Goal: Task Accomplishment & Management: Use online tool/utility

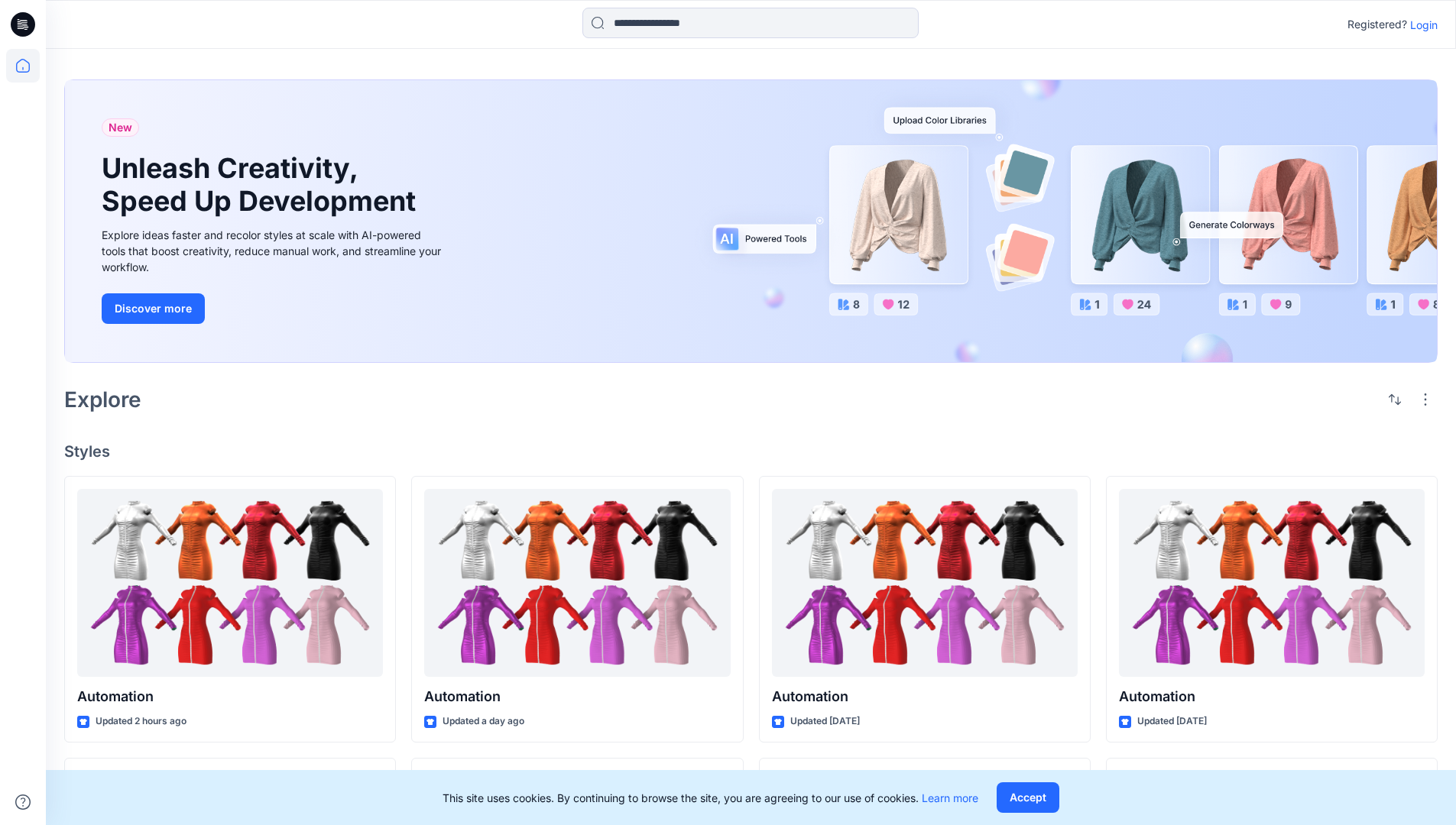
click at [1421, 25] on p "Login" at bounding box center [1424, 25] width 27 height 16
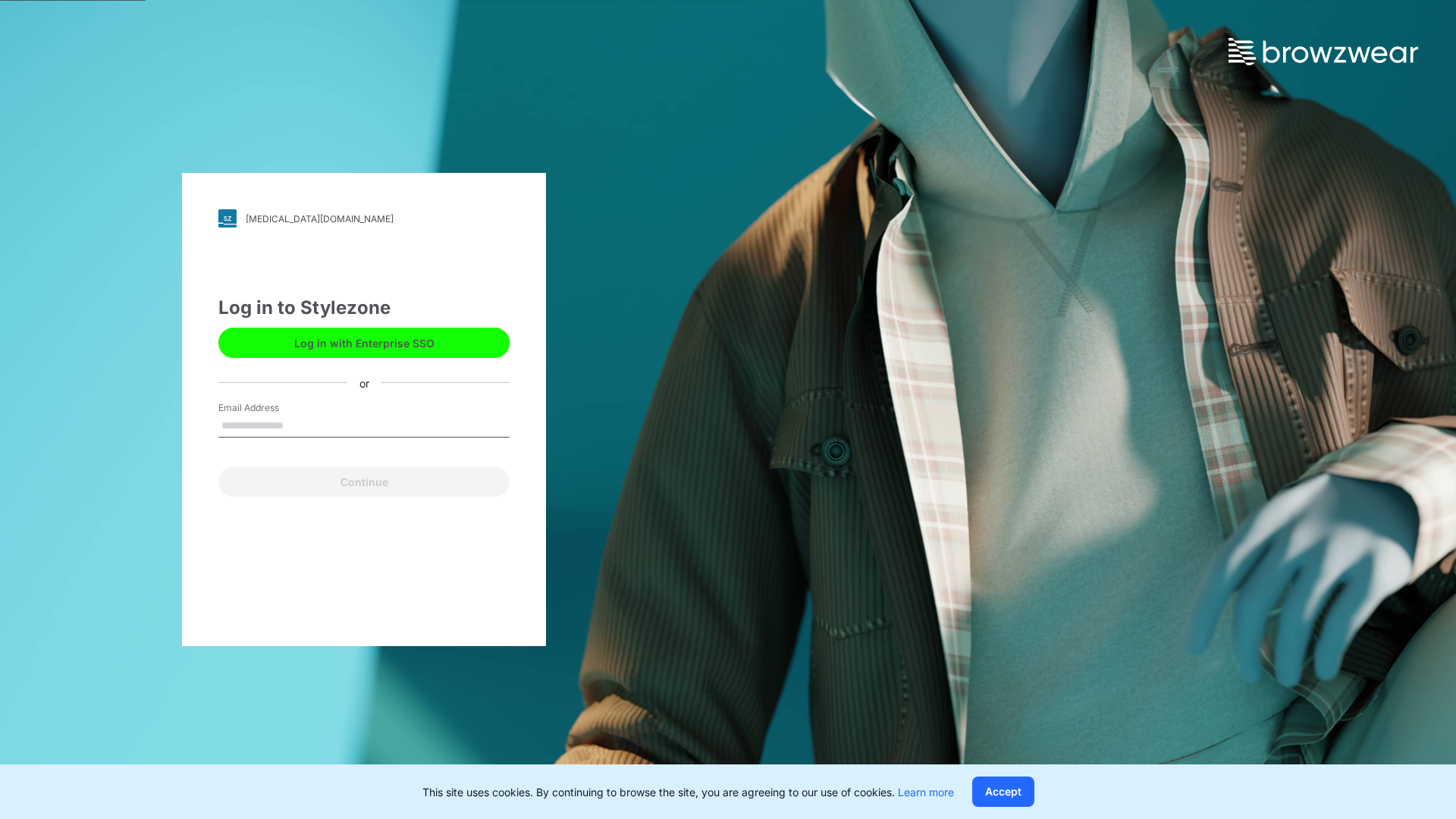
click at [300, 424] on input "Email Address" at bounding box center [364, 426] width 291 height 23
type input "**********"
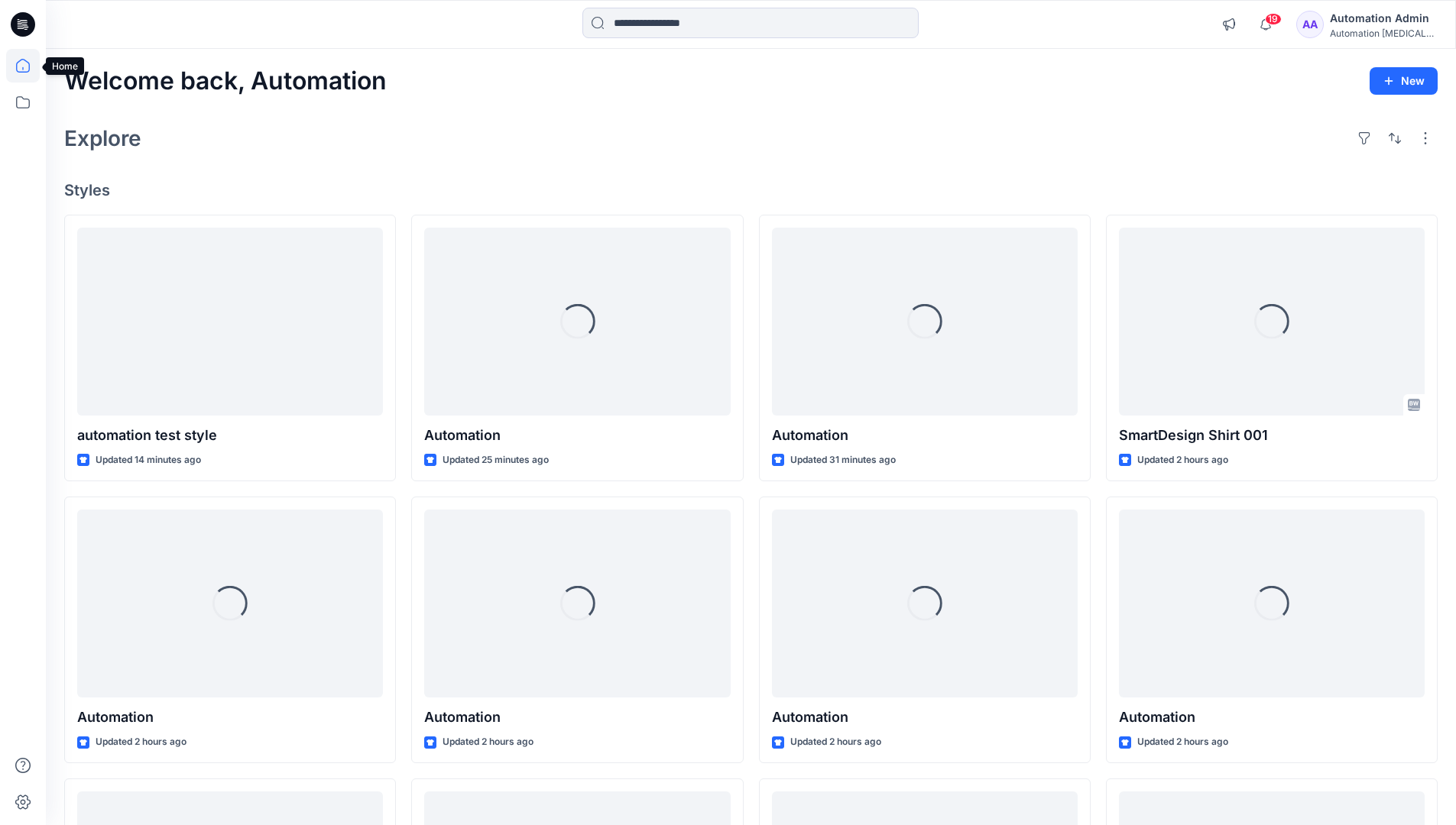
click at [29, 66] on icon at bounding box center [23, 66] width 14 height 14
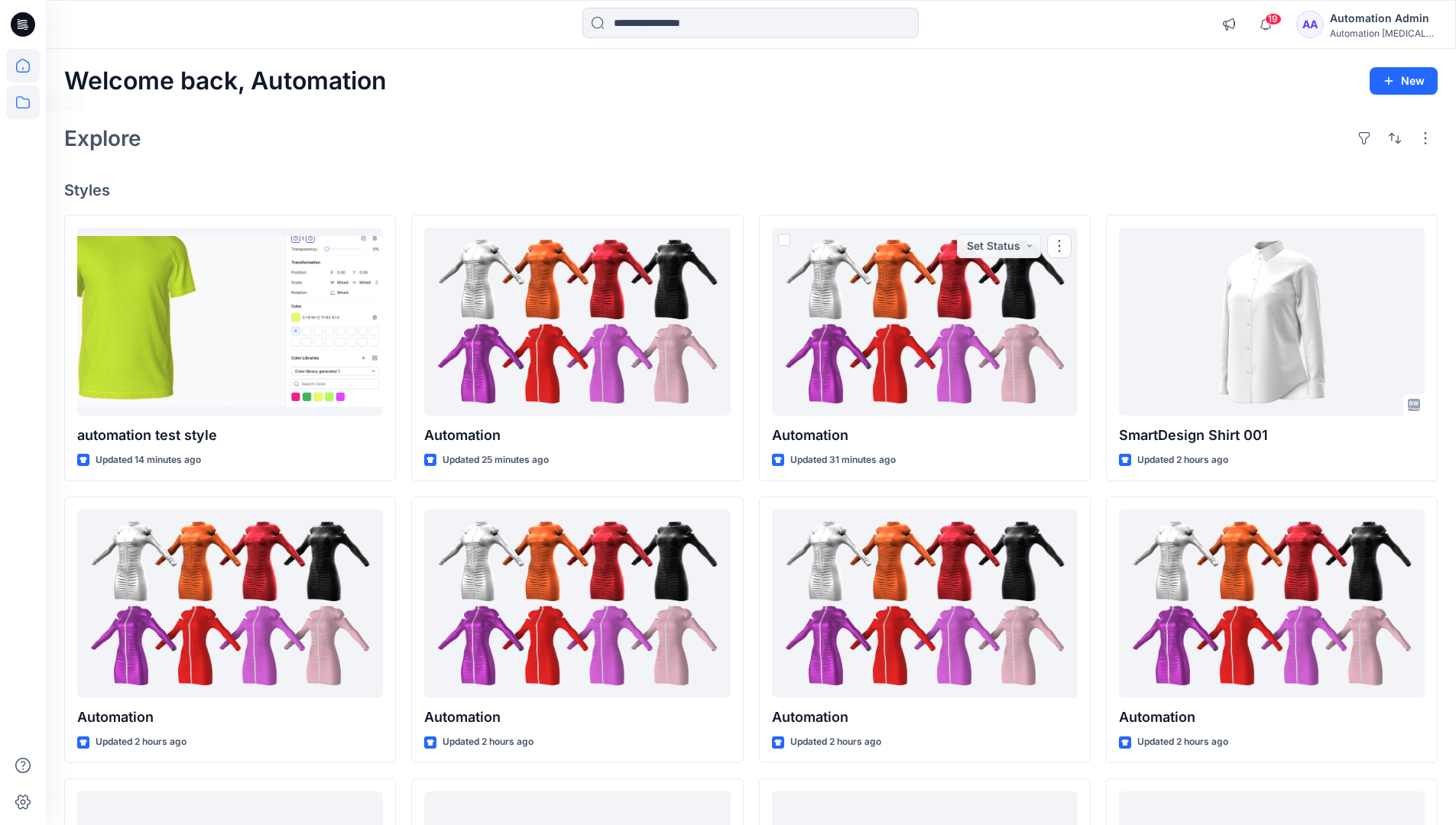
click at [27, 101] on icon at bounding box center [23, 103] width 34 height 34
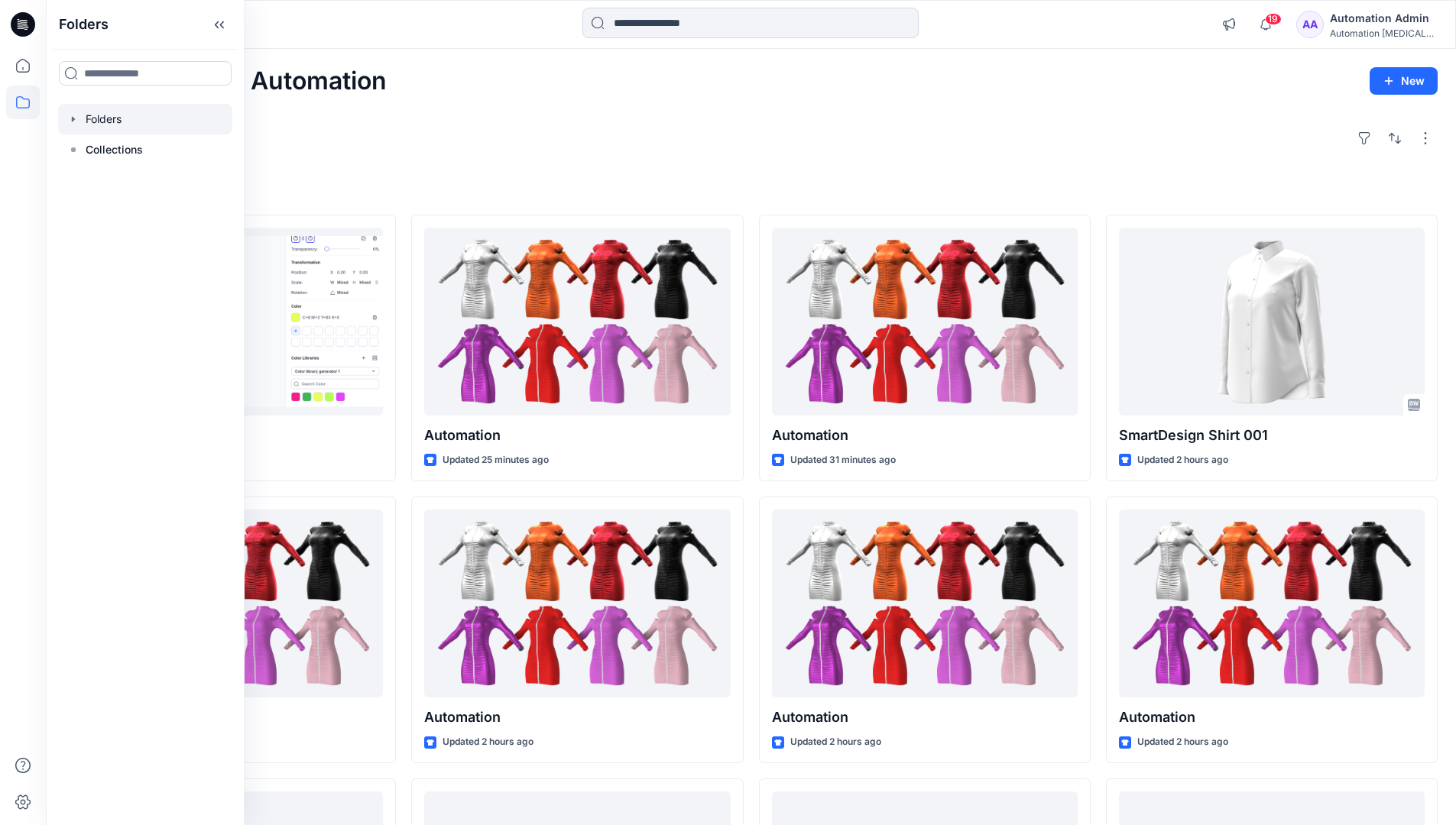
click at [111, 117] on div at bounding box center [145, 119] width 174 height 31
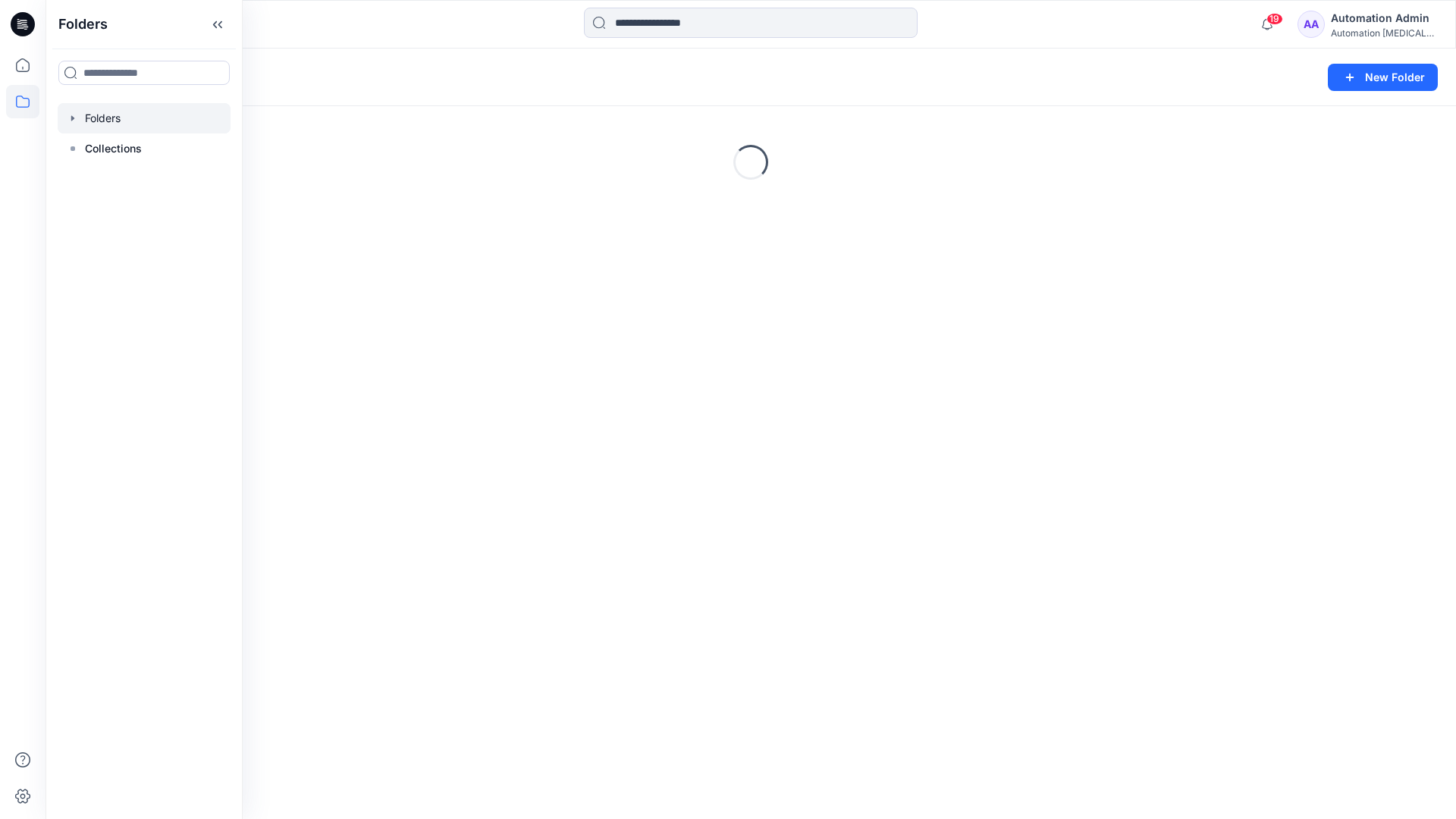
click at [632, 491] on div "Folders New Folder Loading..." at bounding box center [751, 433] width 1411 height 771
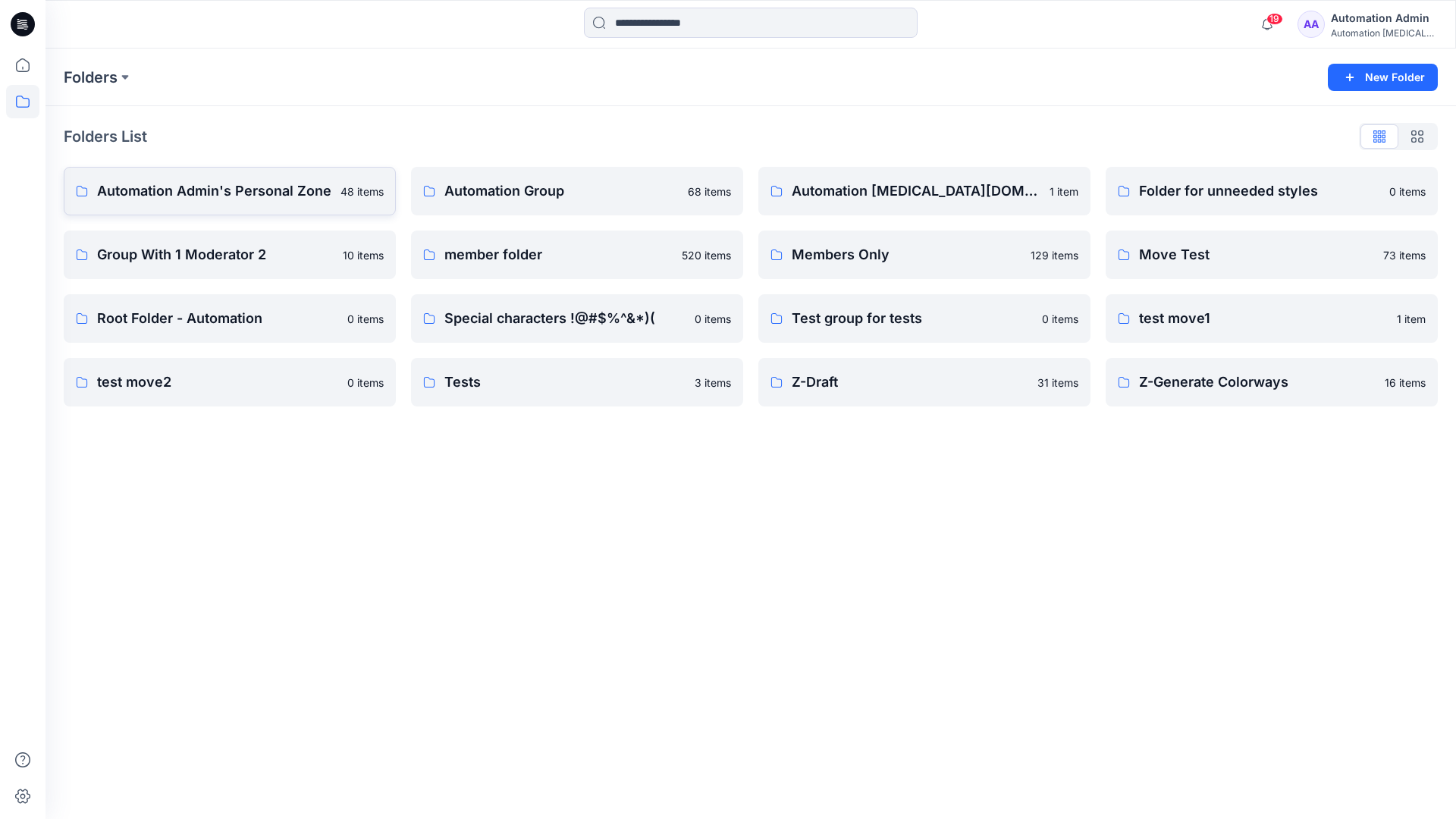
click at [257, 197] on p "Automation Admin's Personal Zone" at bounding box center [214, 191] width 235 height 21
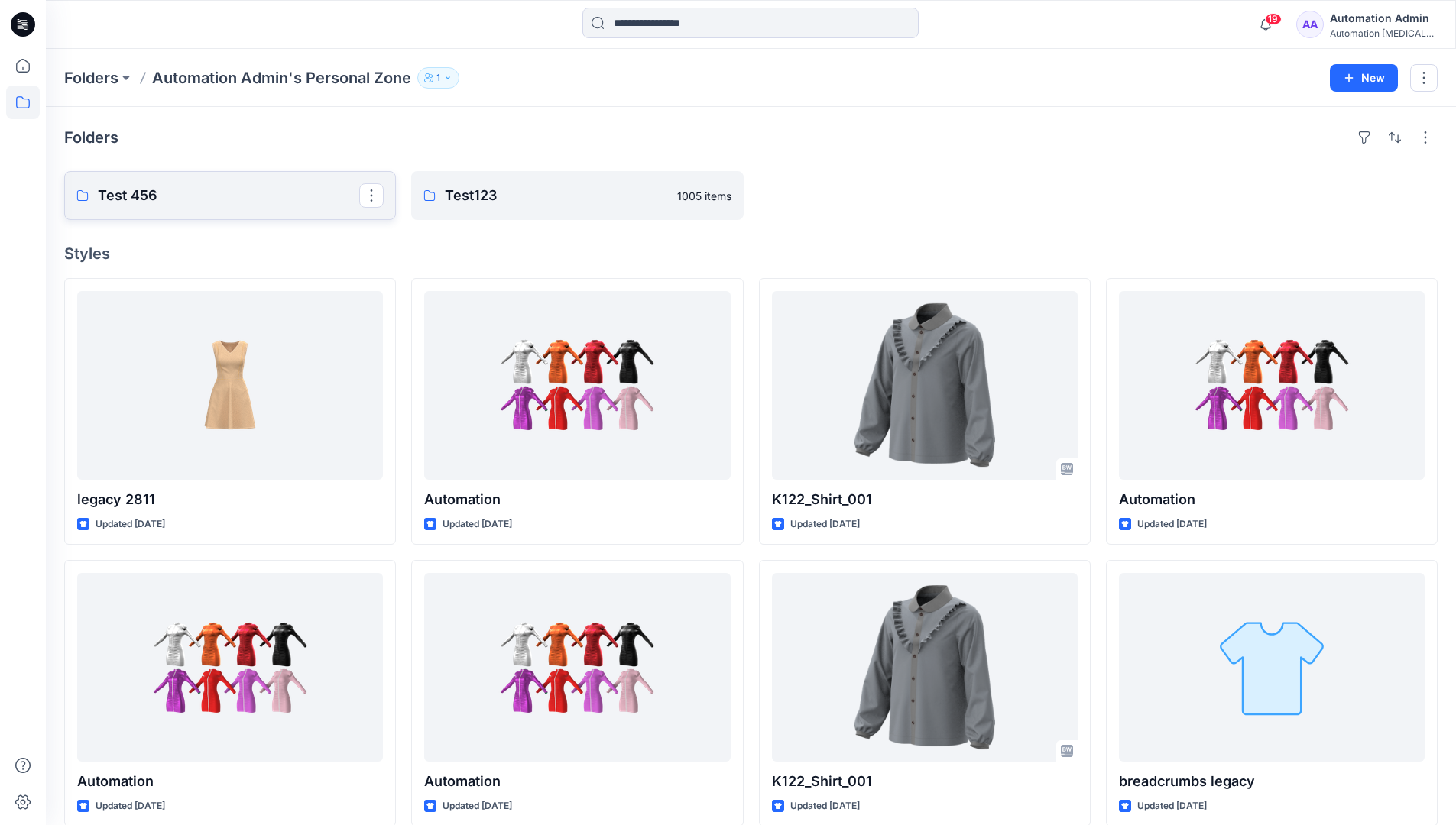
click at [221, 207] on link "Test 456" at bounding box center [230, 195] width 332 height 49
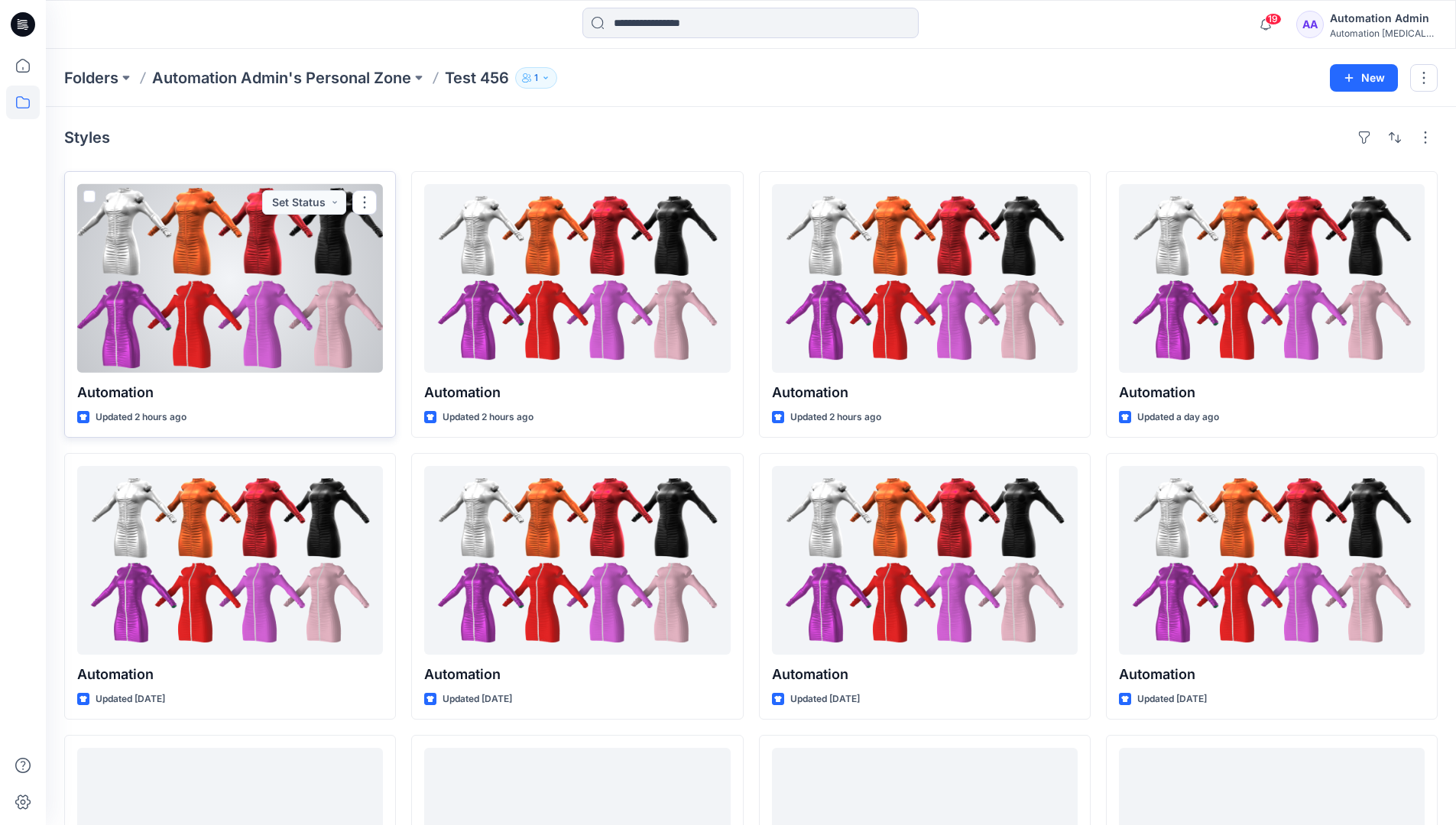
click at [90, 197] on span at bounding box center [89, 197] width 12 height 12
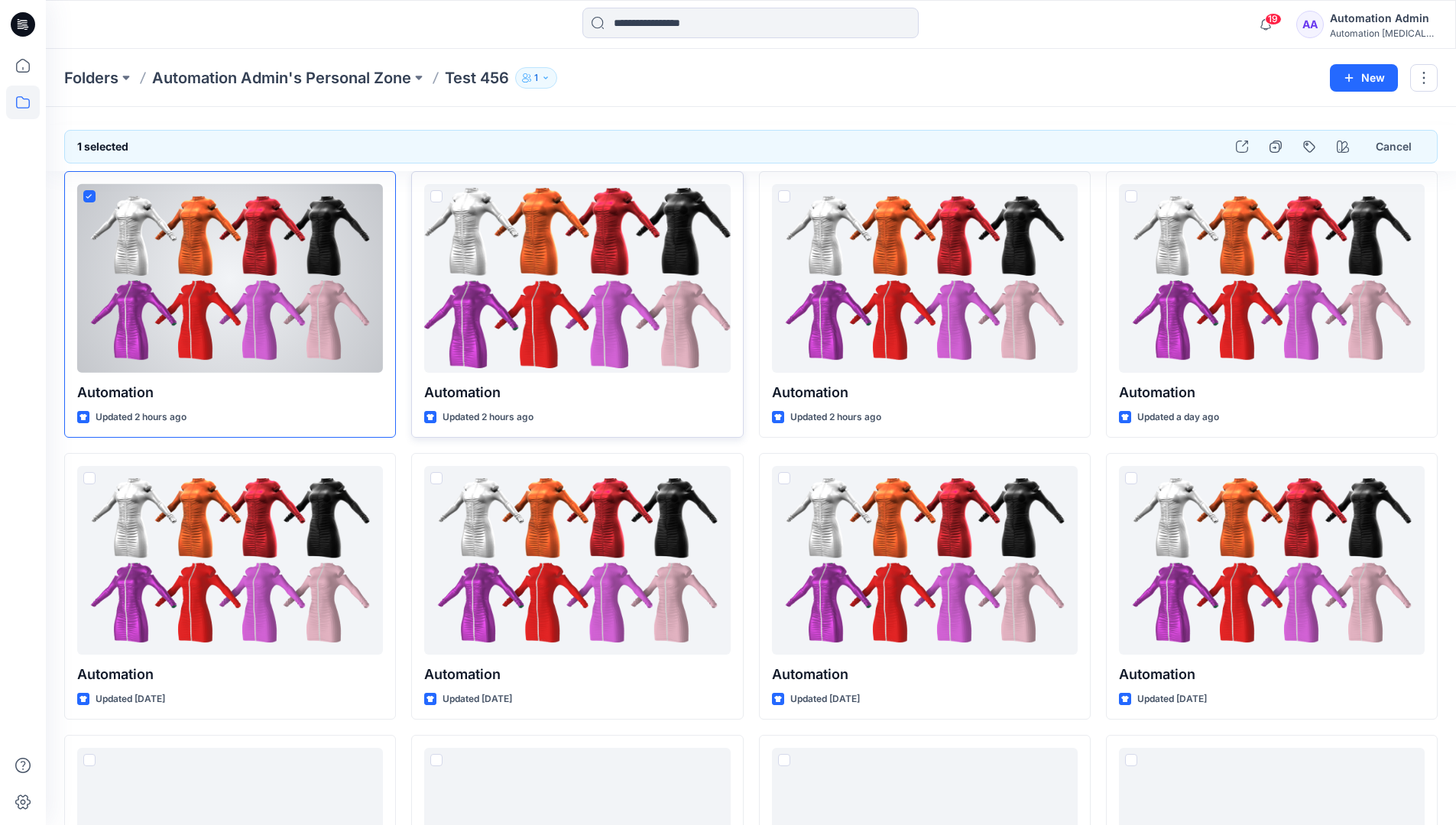
click at [437, 196] on span at bounding box center [437, 197] width 12 height 12
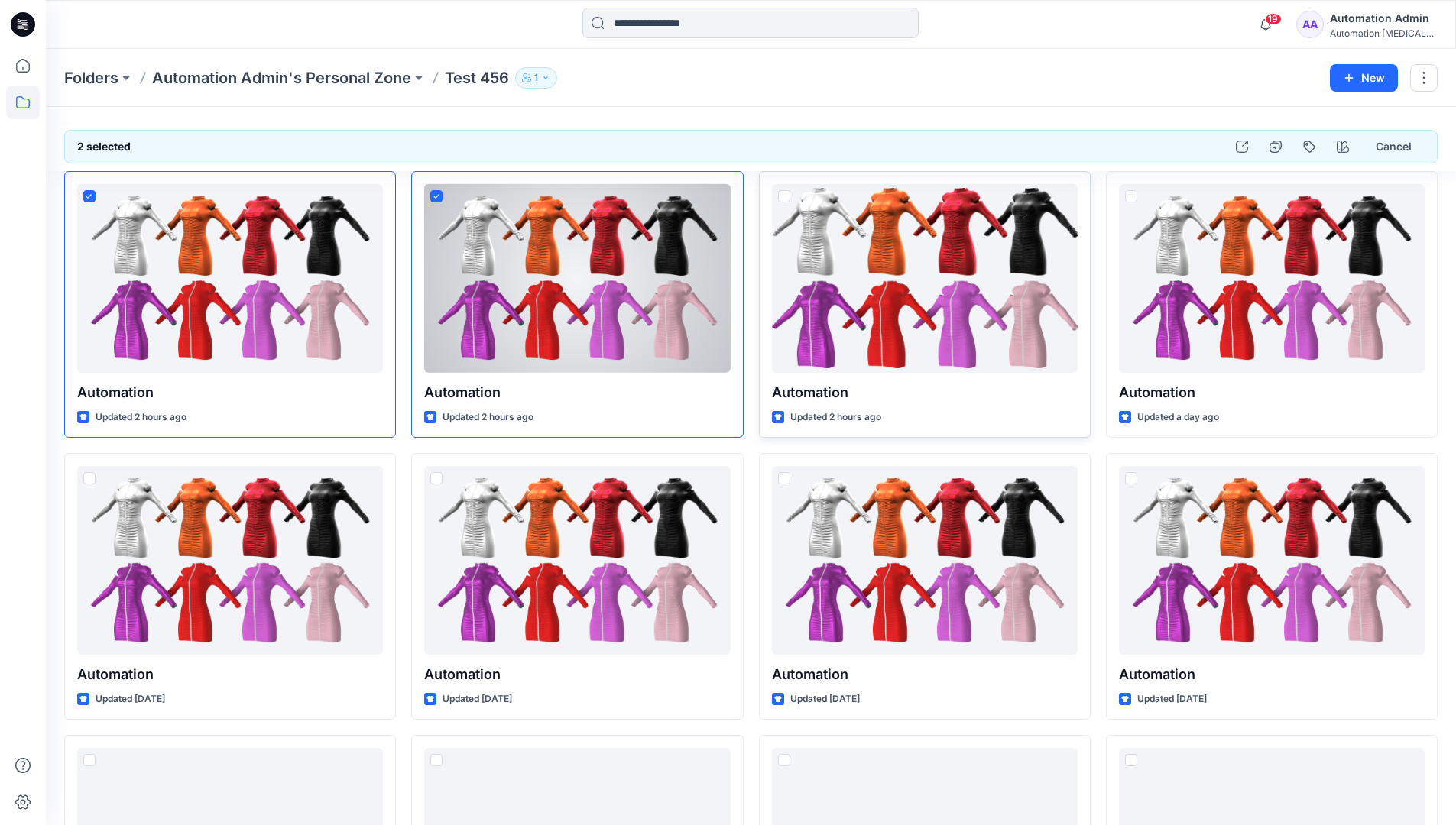
click at [784, 198] on span at bounding box center [785, 197] width 12 height 12
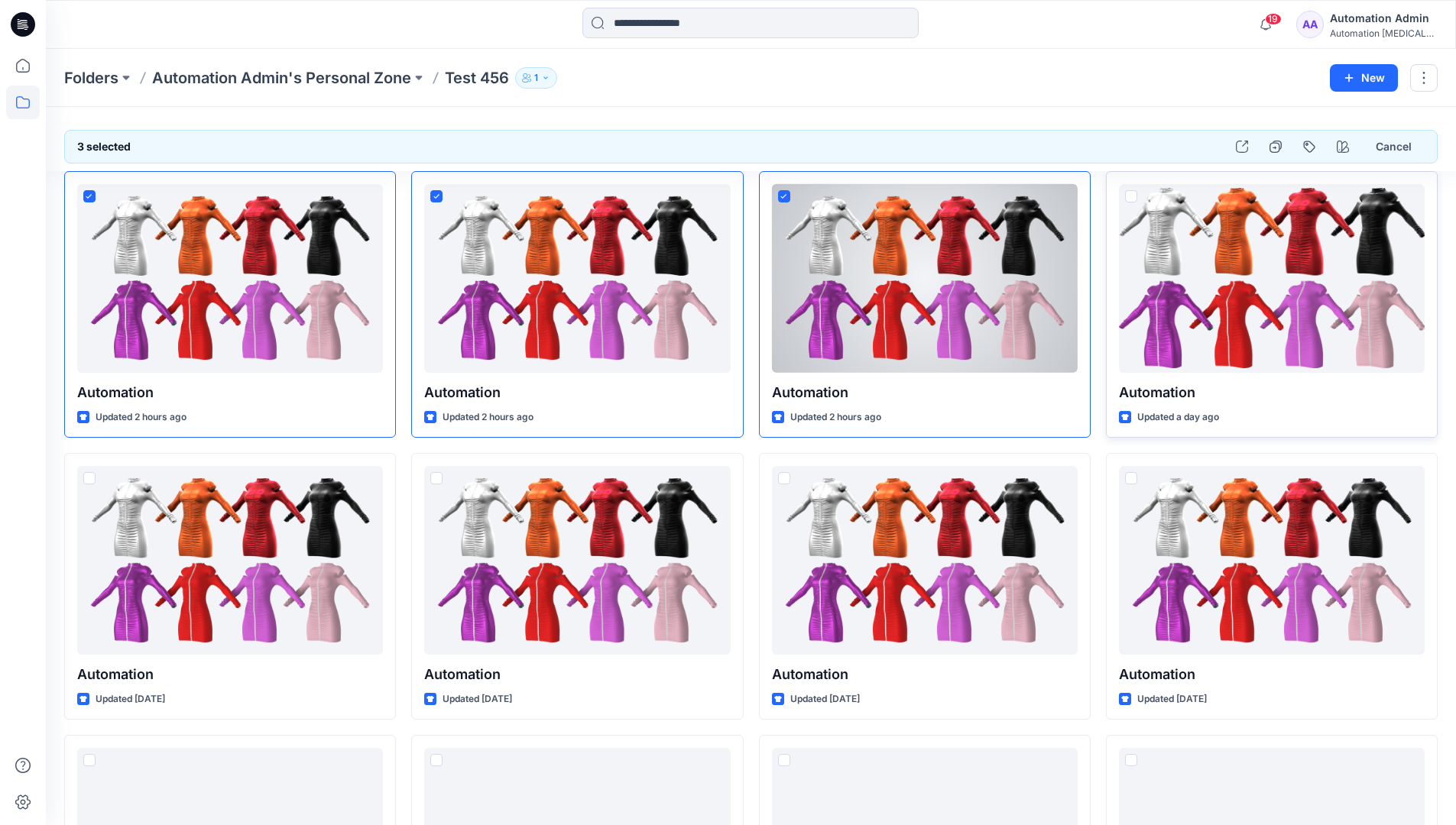
click at [1135, 194] on span at bounding box center [1132, 197] width 12 height 12
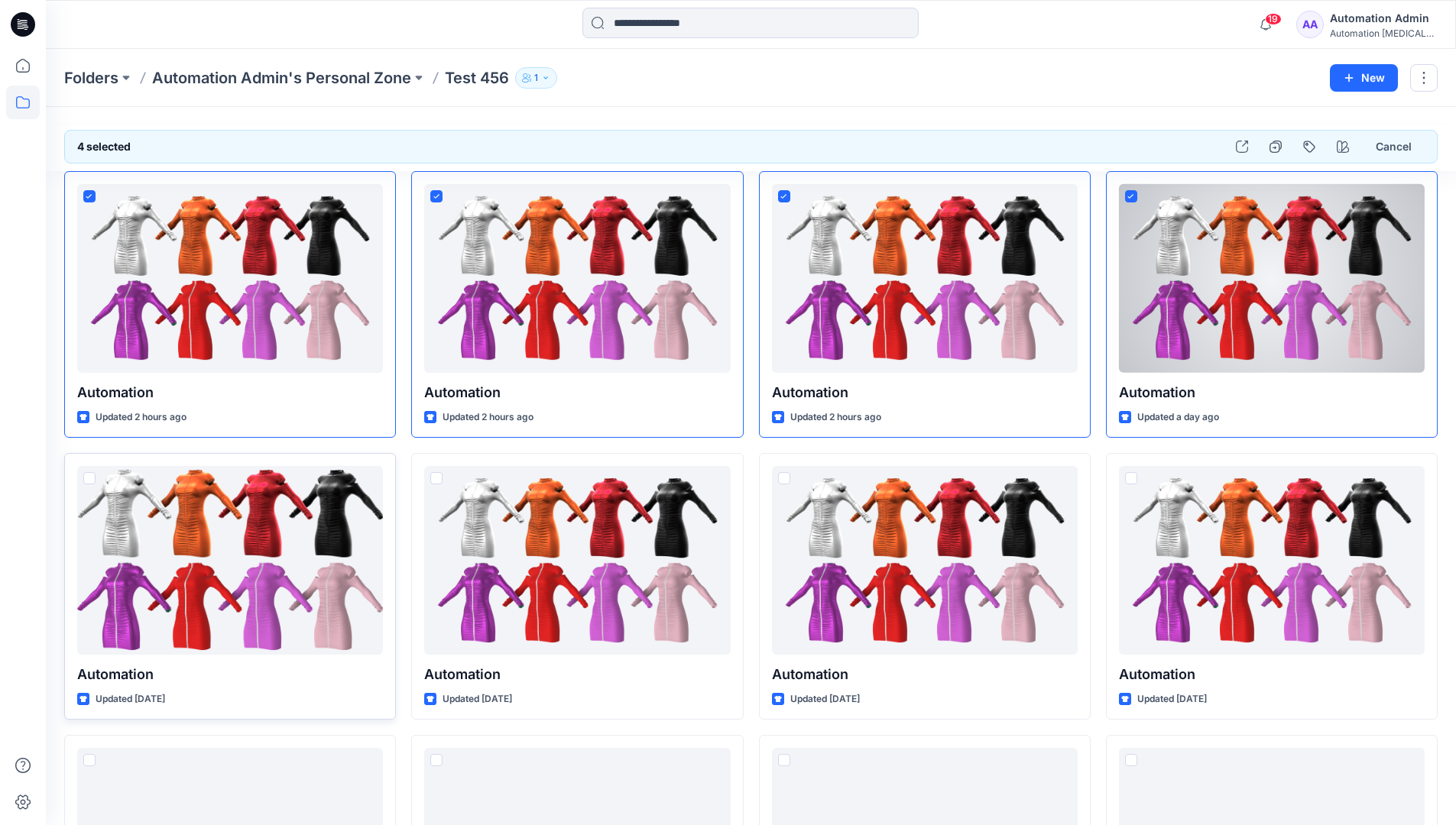
click at [91, 482] on span at bounding box center [89, 478] width 12 height 12
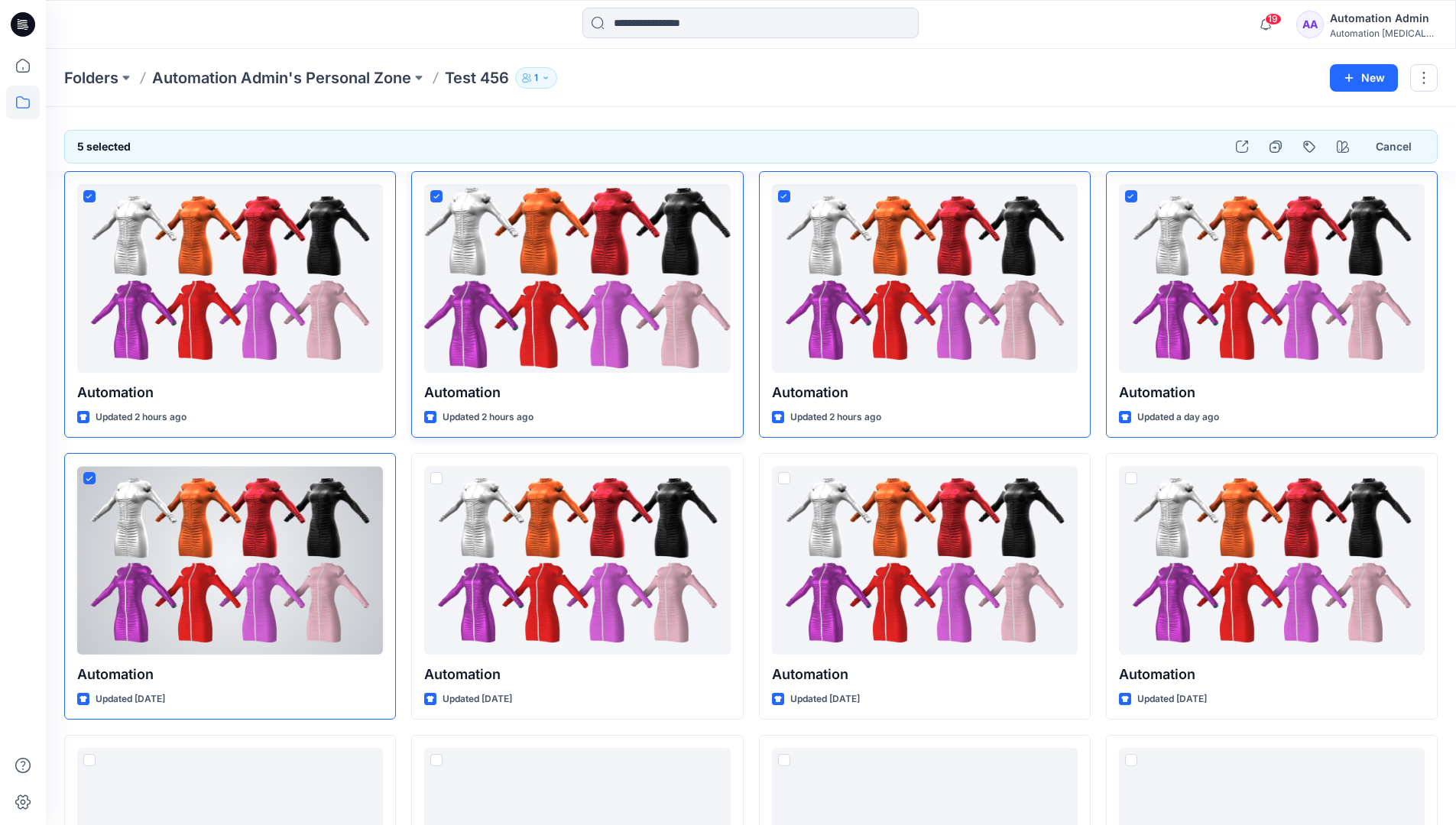
click at [438, 196] on icon at bounding box center [436, 196] width 6 height 4
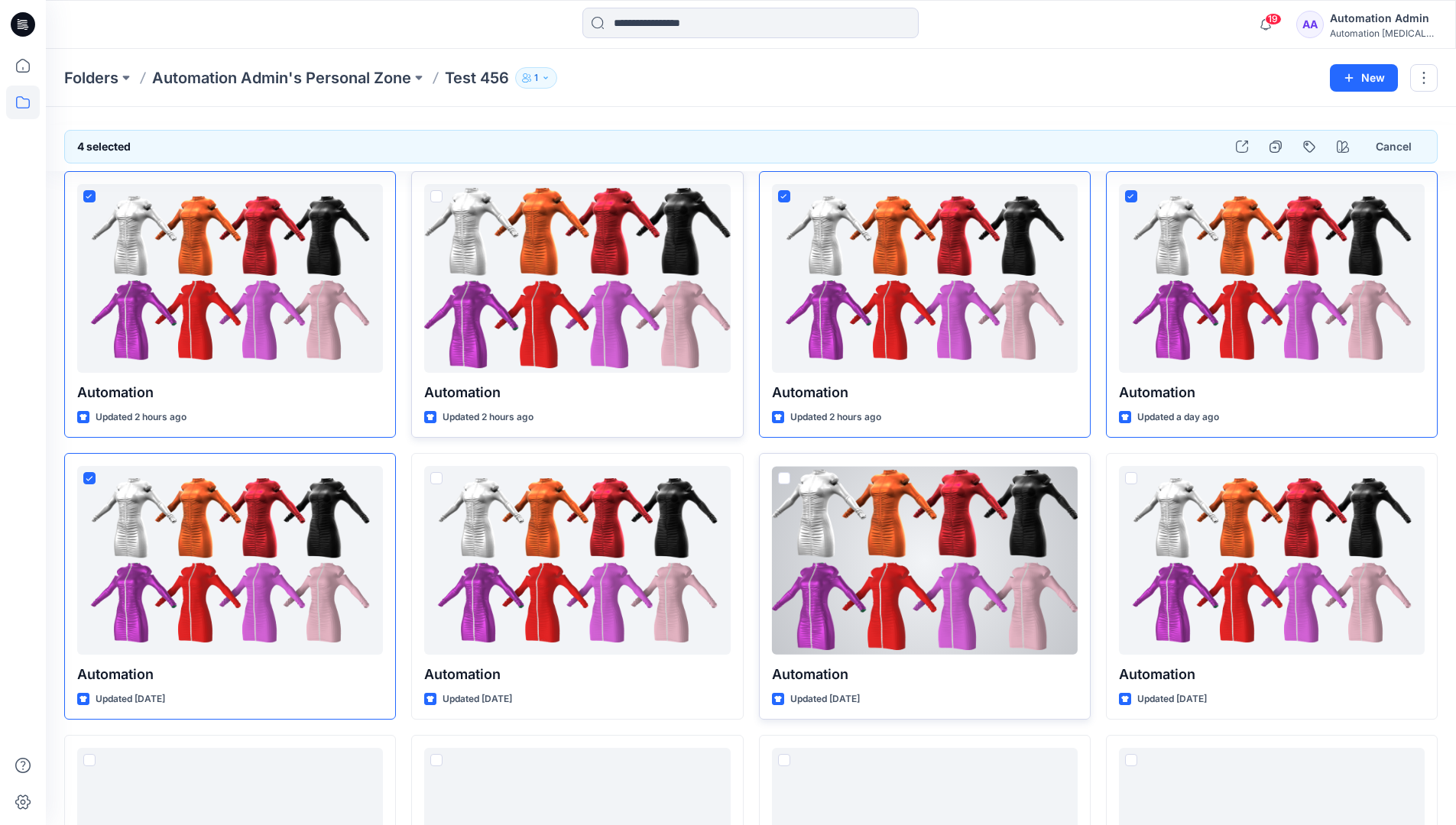
click at [786, 482] on span at bounding box center [785, 478] width 12 height 12
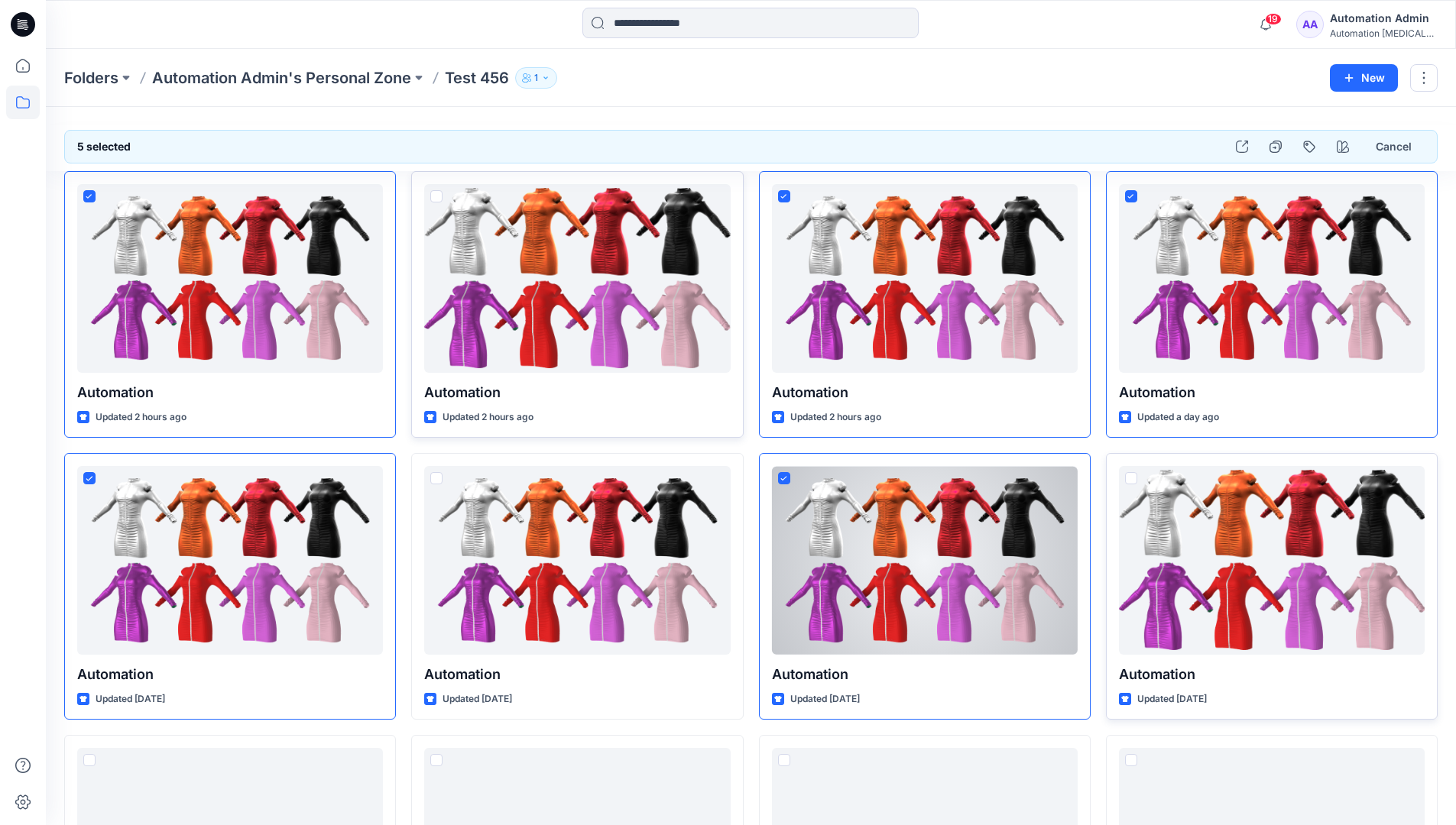
click at [1134, 480] on span at bounding box center [1132, 478] width 12 height 12
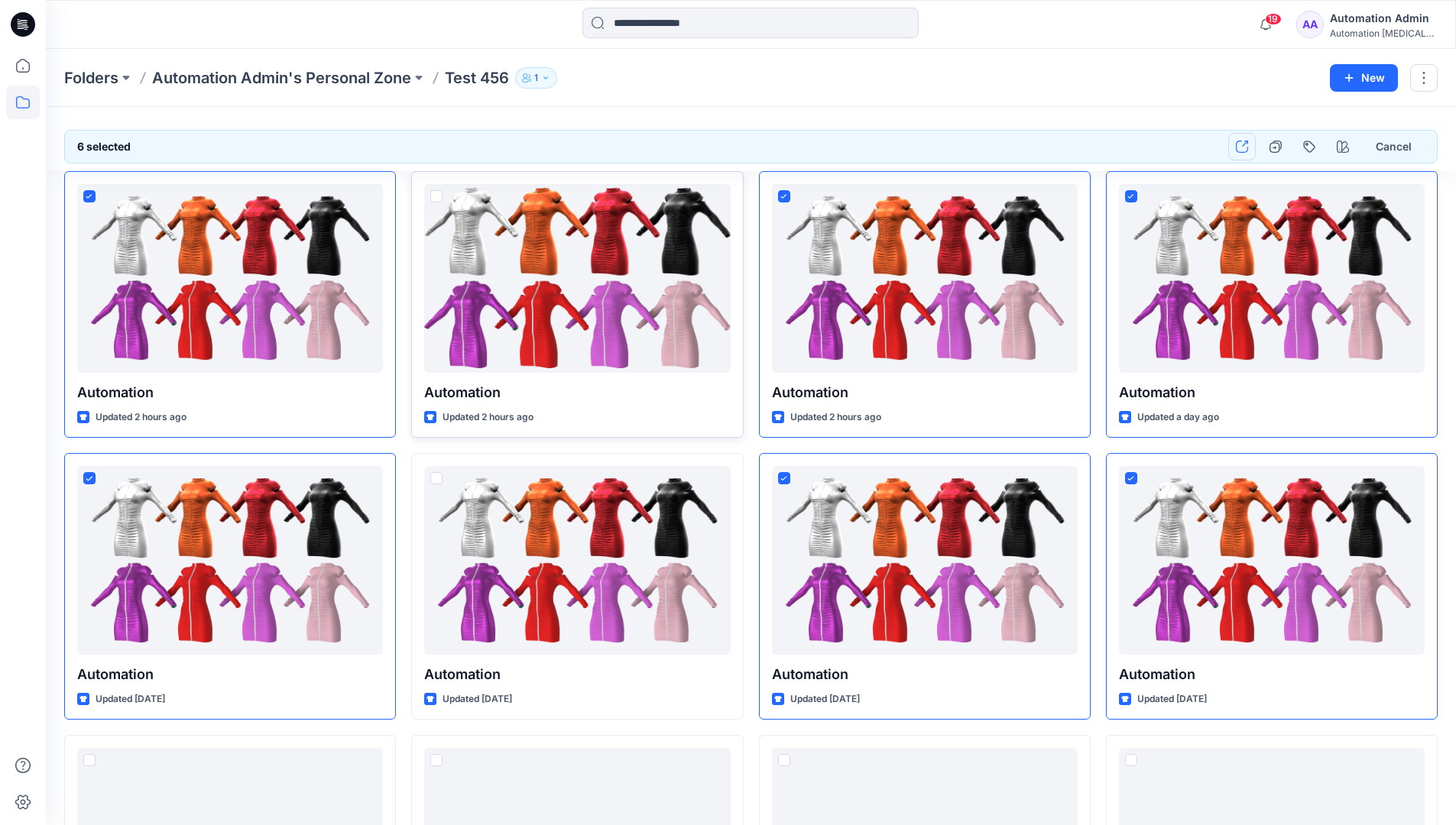
click at [1245, 150] on icon "button" at bounding box center [1243, 147] width 12 height 12
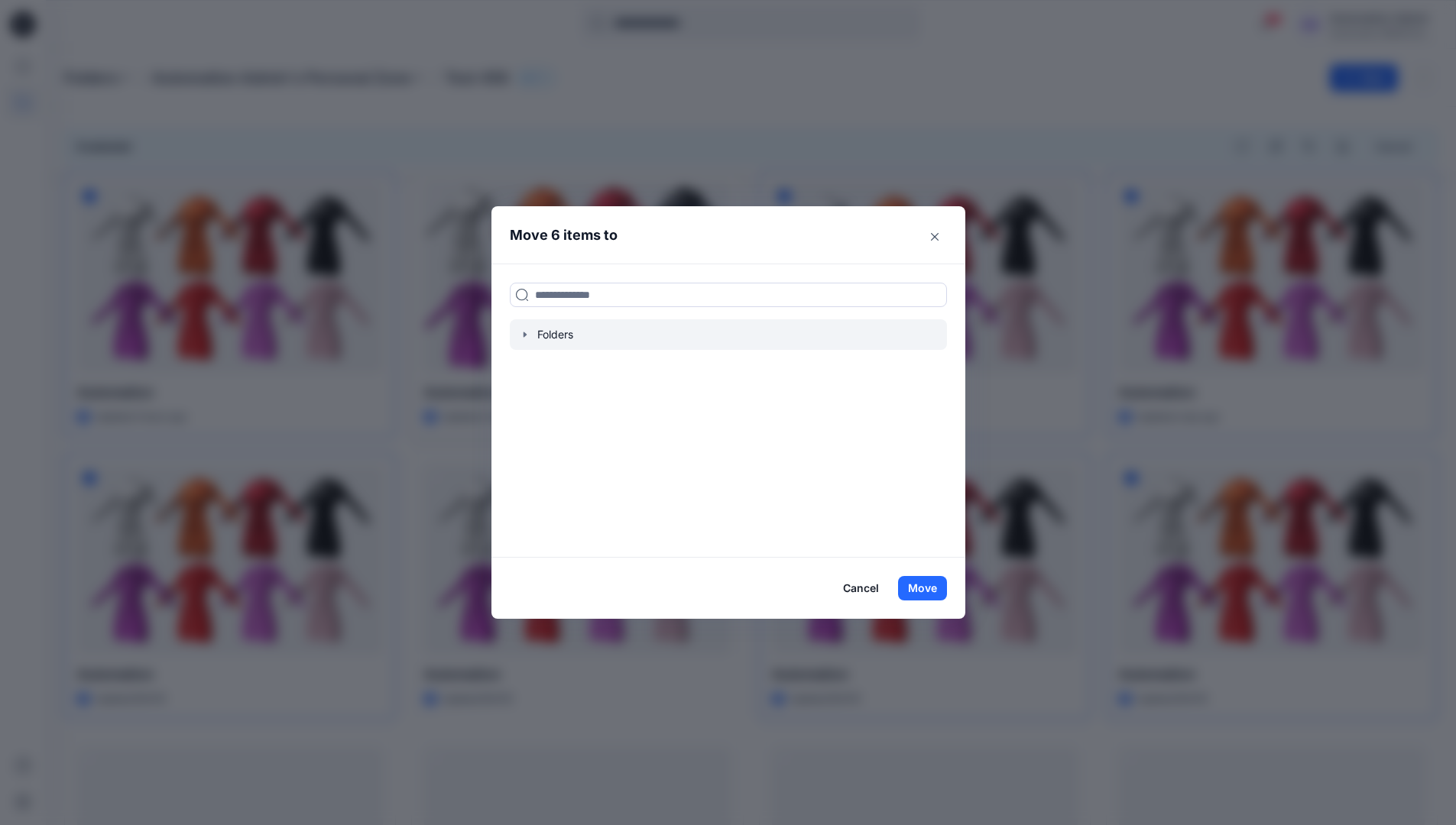
click at [530, 338] on icon "button" at bounding box center [525, 335] width 12 height 12
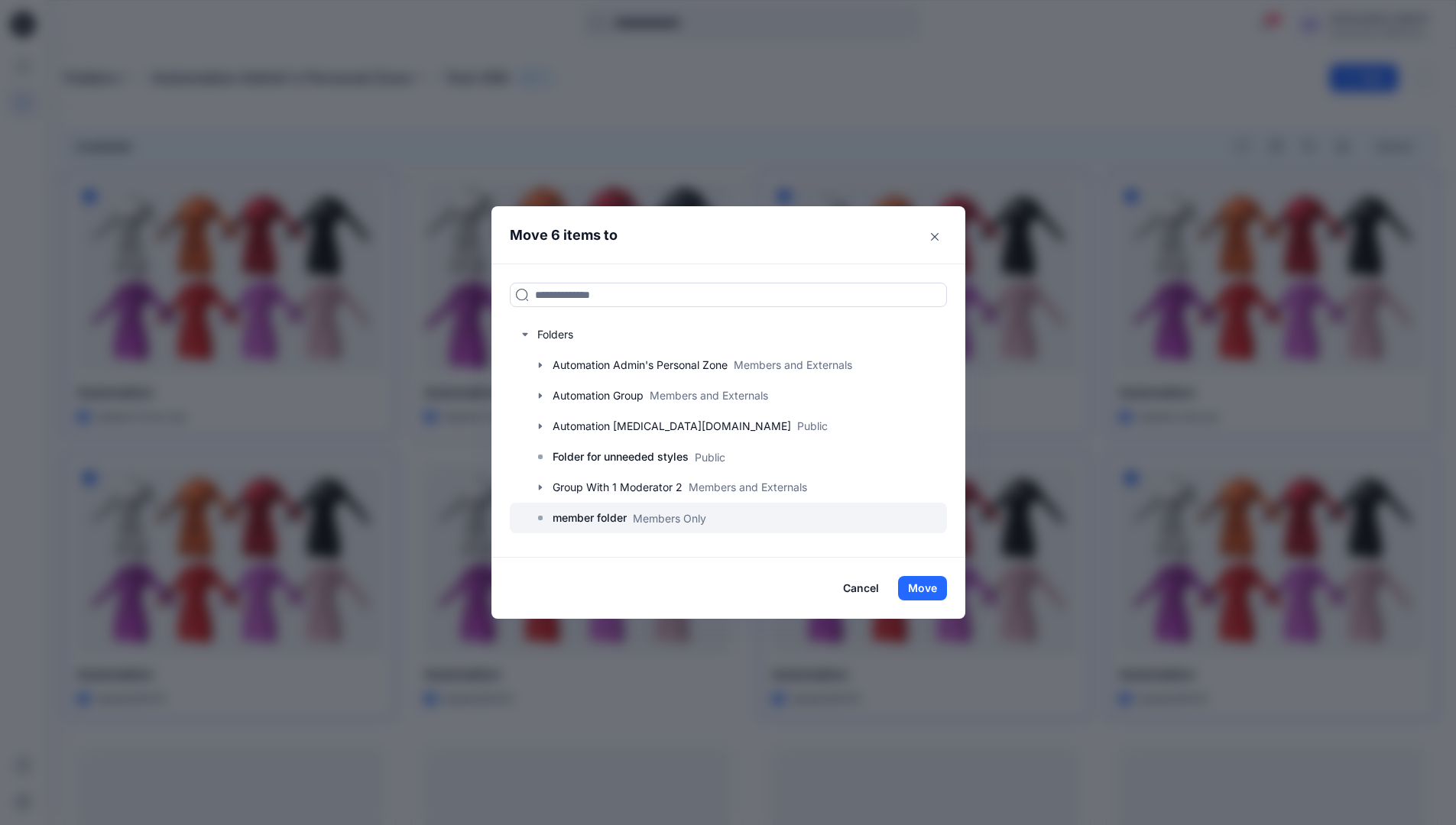
click at [600, 513] on p "member folder" at bounding box center [590, 518] width 74 height 19
click at [922, 583] on button "Move" at bounding box center [922, 589] width 49 height 25
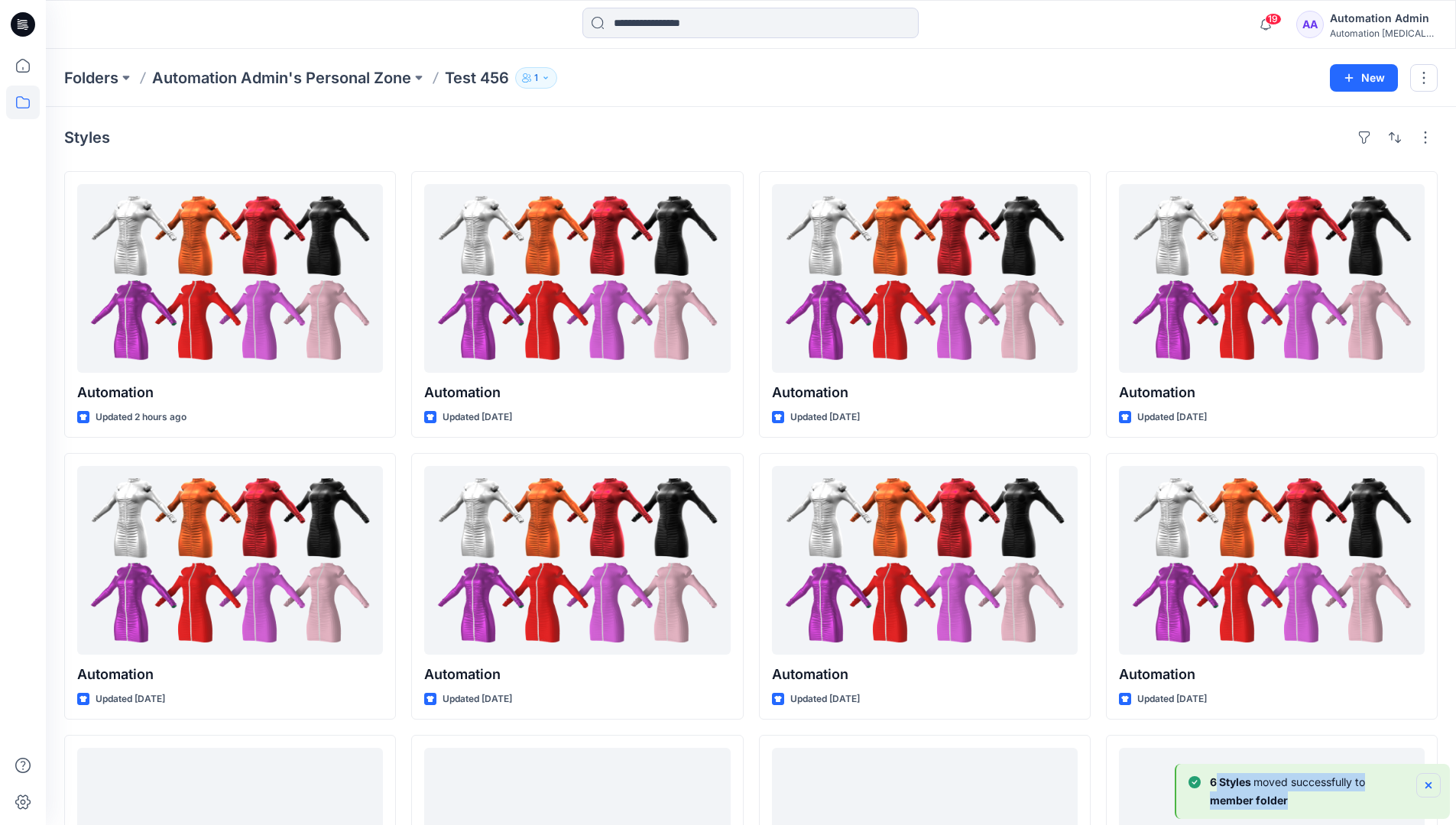
drag, startPoint x: 922, startPoint y: 583, endPoint x: 1428, endPoint y: 783, distance: 544.1
click at [1428, 783] on div "6 Styles moved successfully to member folder" at bounding box center [1314, 791] width 252 height 36
click at [1428, 783] on icon "Notifications-bottom-right" at bounding box center [1429, 785] width 6 height 6
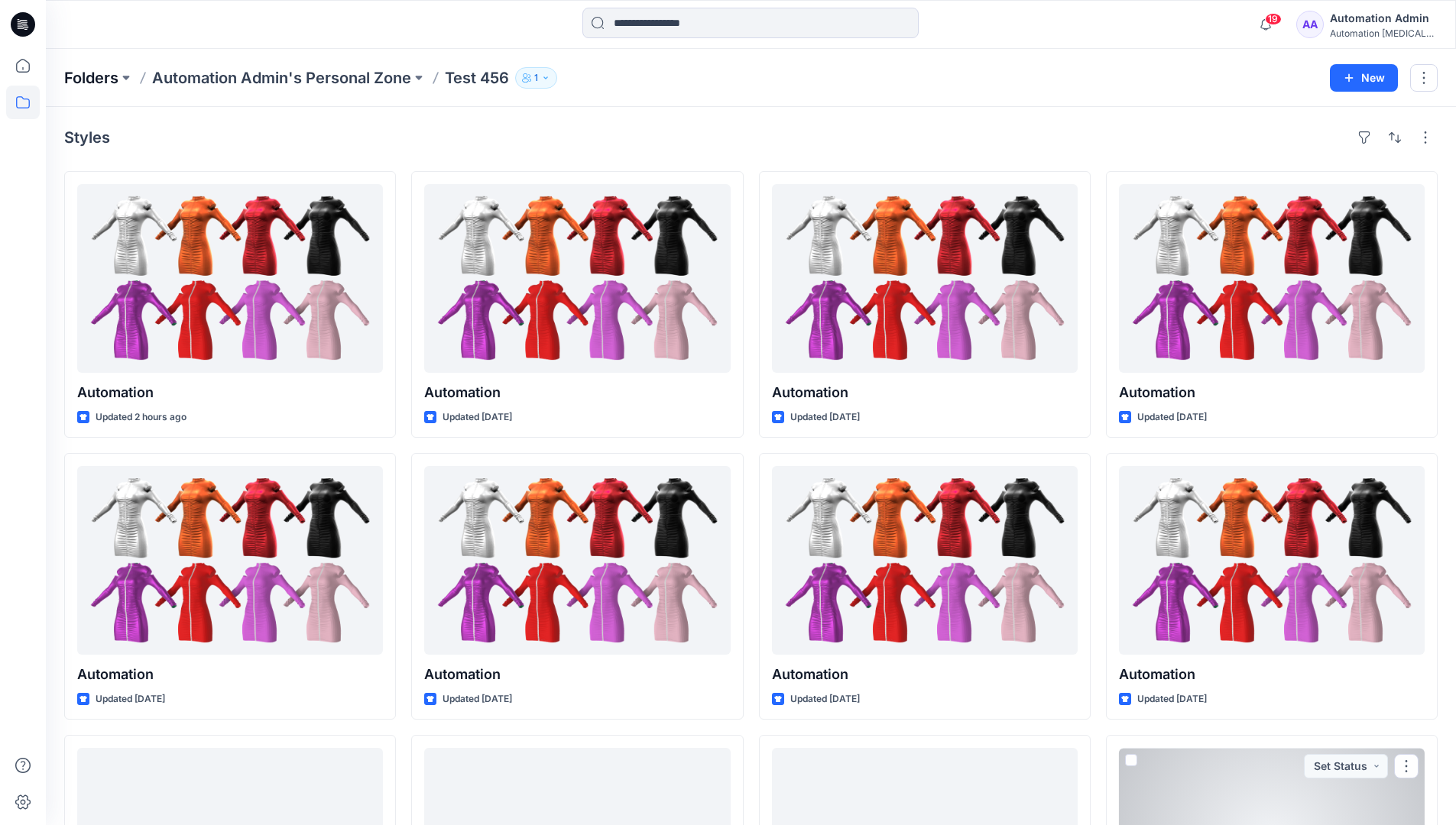
click at [92, 77] on p "Folders" at bounding box center [91, 78] width 54 height 21
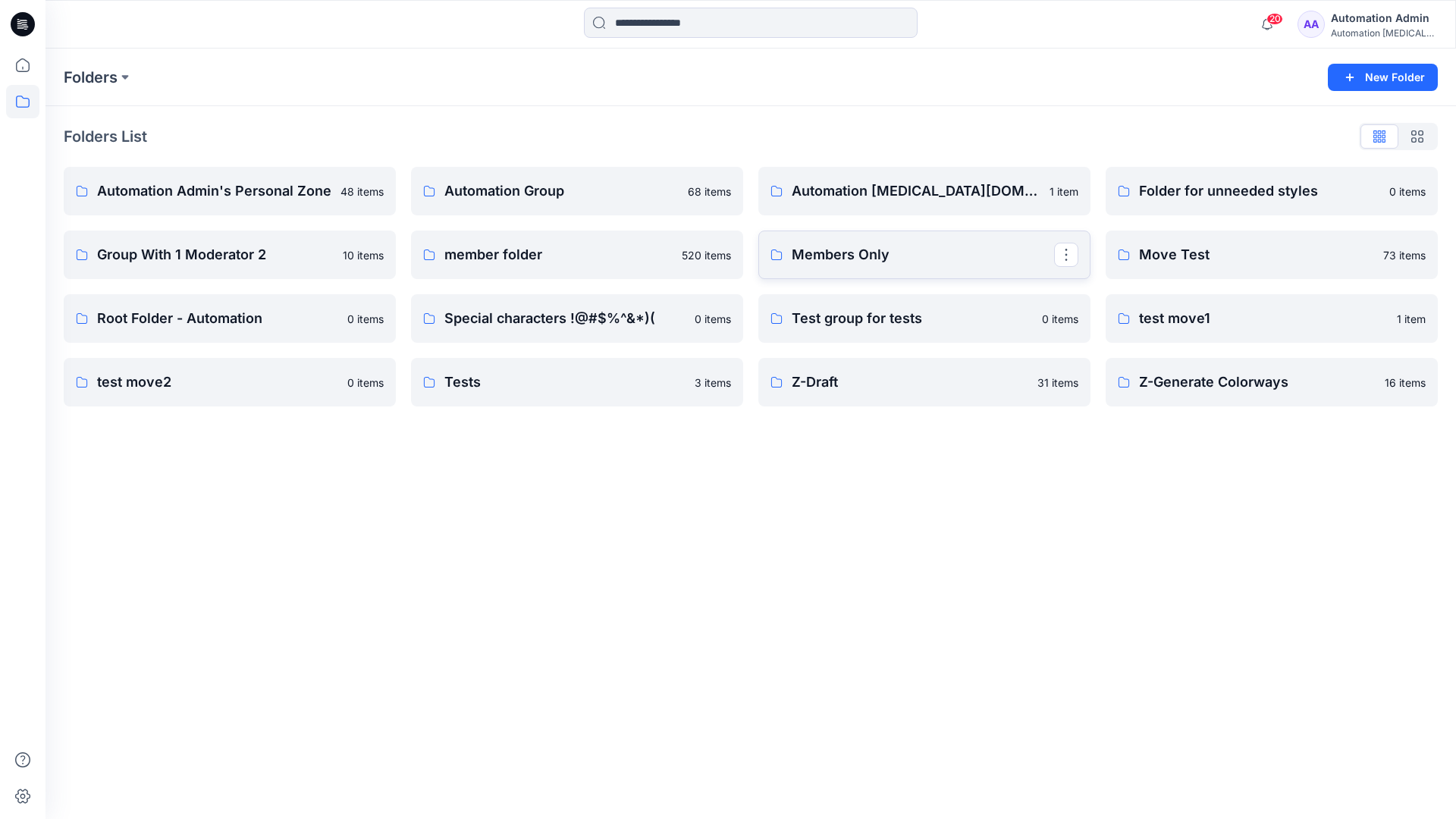
click at [839, 260] on p "Members Only" at bounding box center [923, 255] width 263 height 21
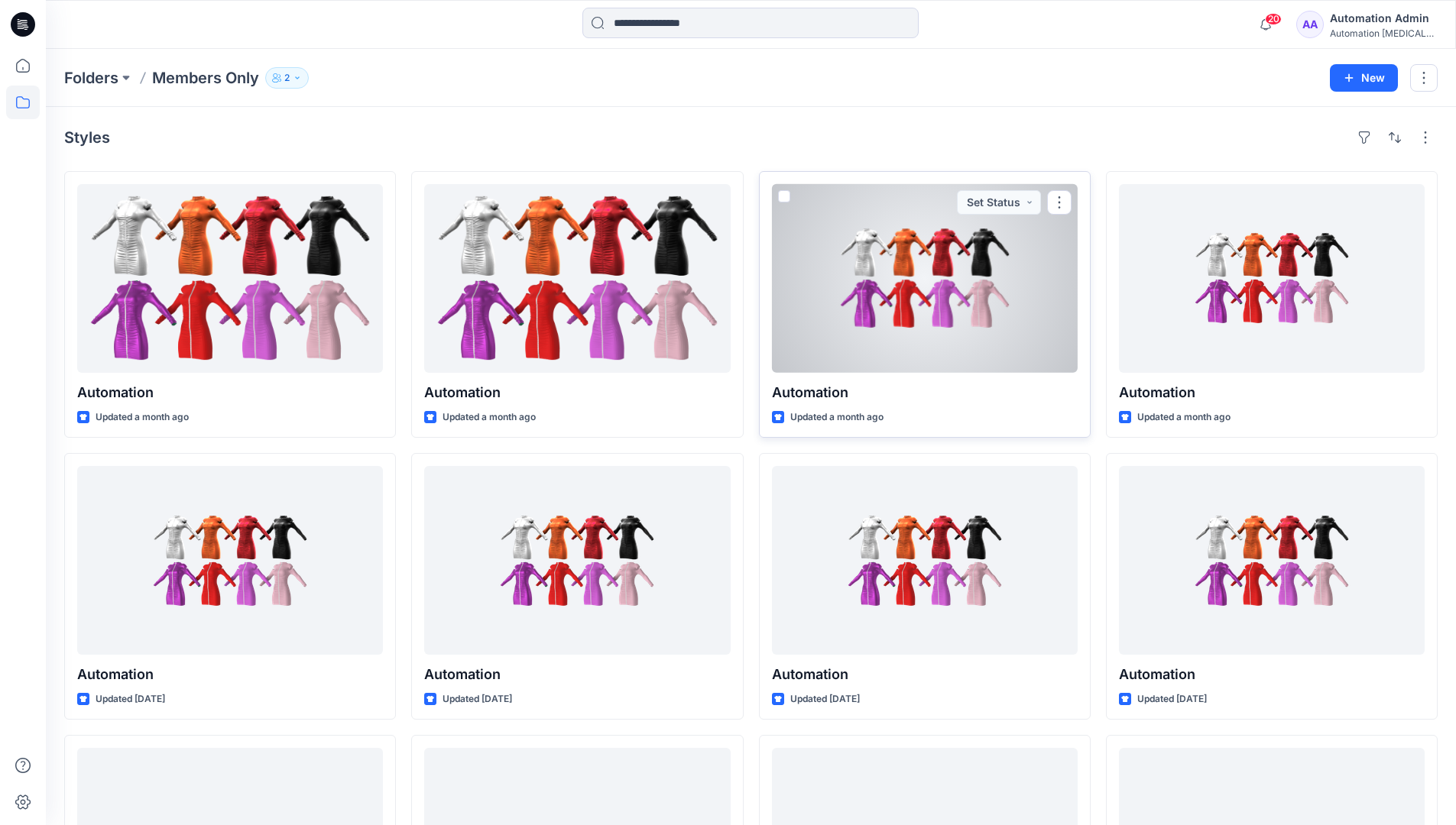
click at [782, 200] on span at bounding box center [785, 197] width 12 height 12
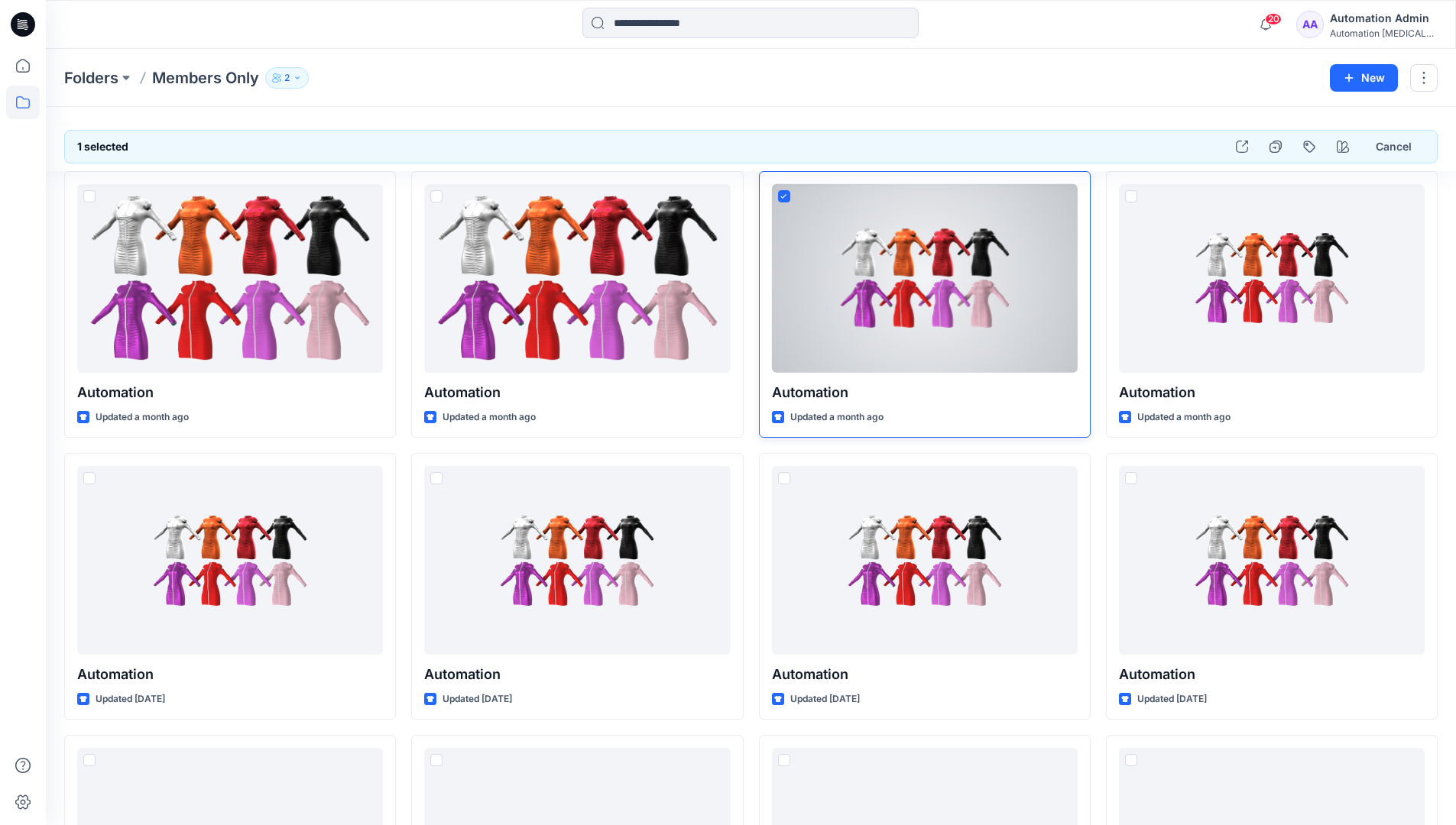
click at [787, 202] on span at bounding box center [785, 197] width 12 height 12
